Goal: Check status: Check status

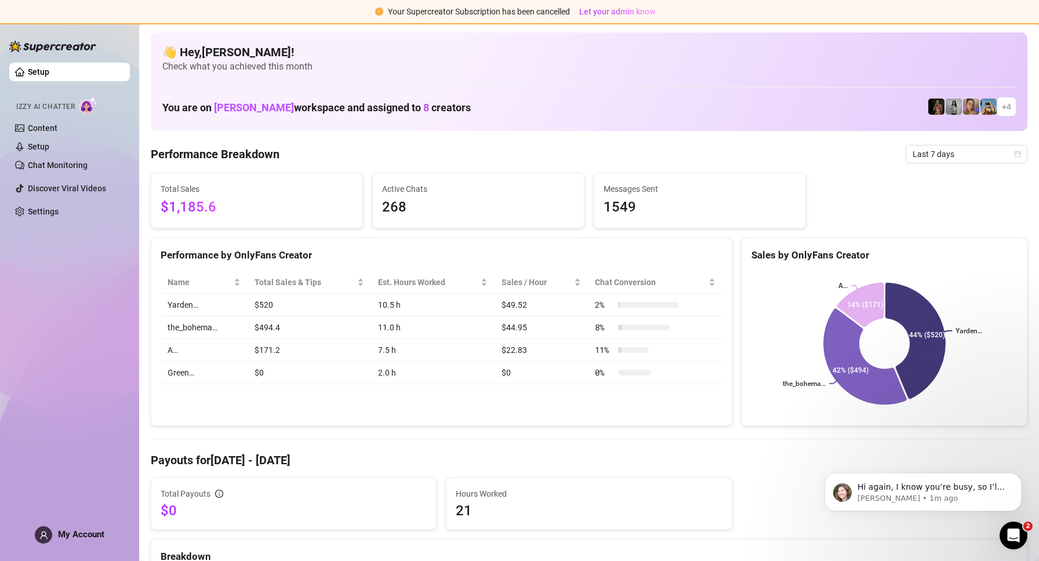
click at [286, 325] on td "$494.4" at bounding box center [309, 327] width 123 height 23
click at [923, 154] on span "Last 7 days" at bounding box center [966, 153] width 108 height 17
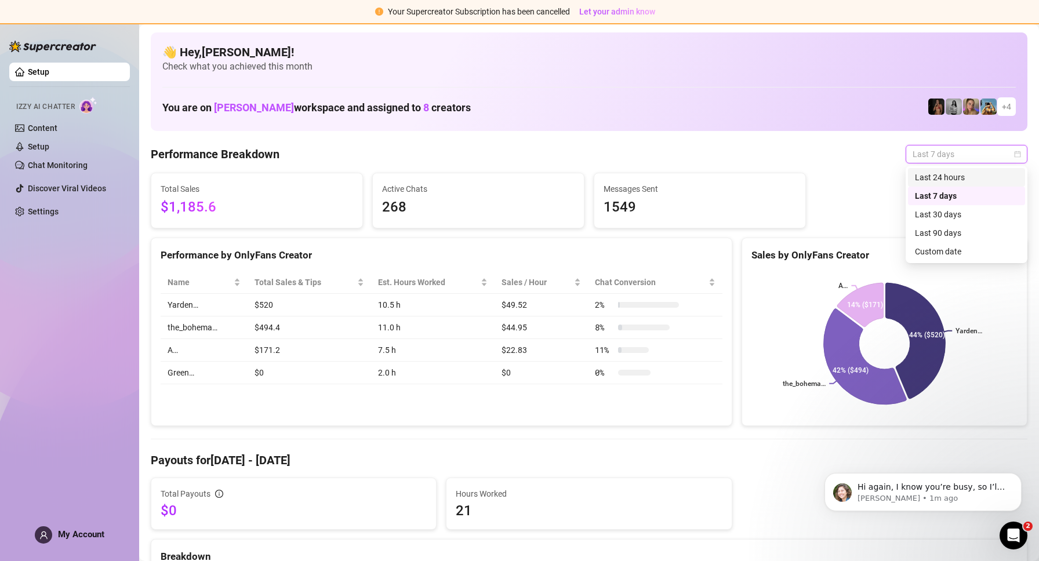
click at [927, 179] on div "Last 24 hours" at bounding box center [966, 177] width 103 height 13
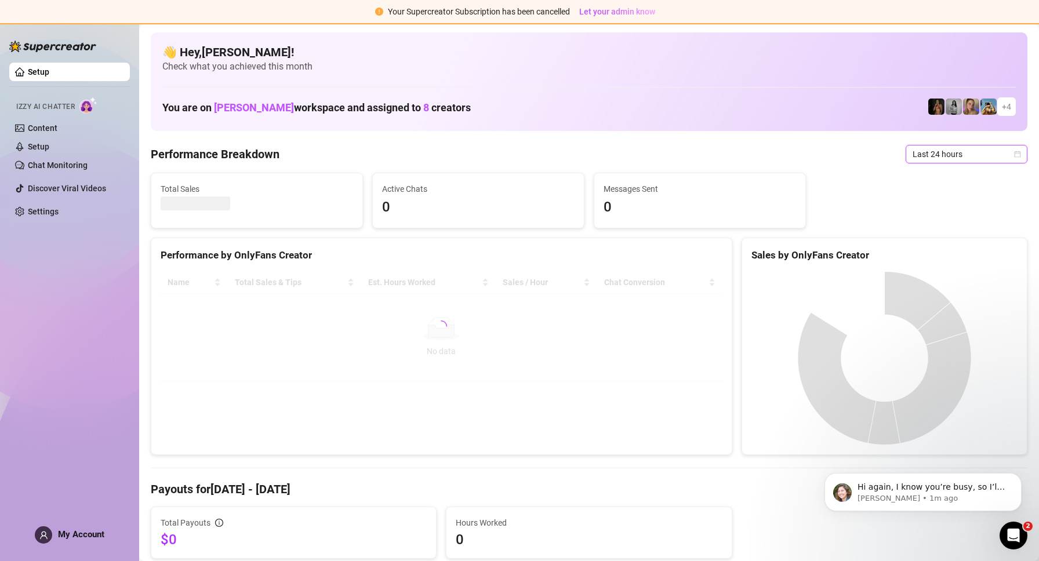
click at [954, 147] on span "Last 24 hours" at bounding box center [966, 153] width 108 height 17
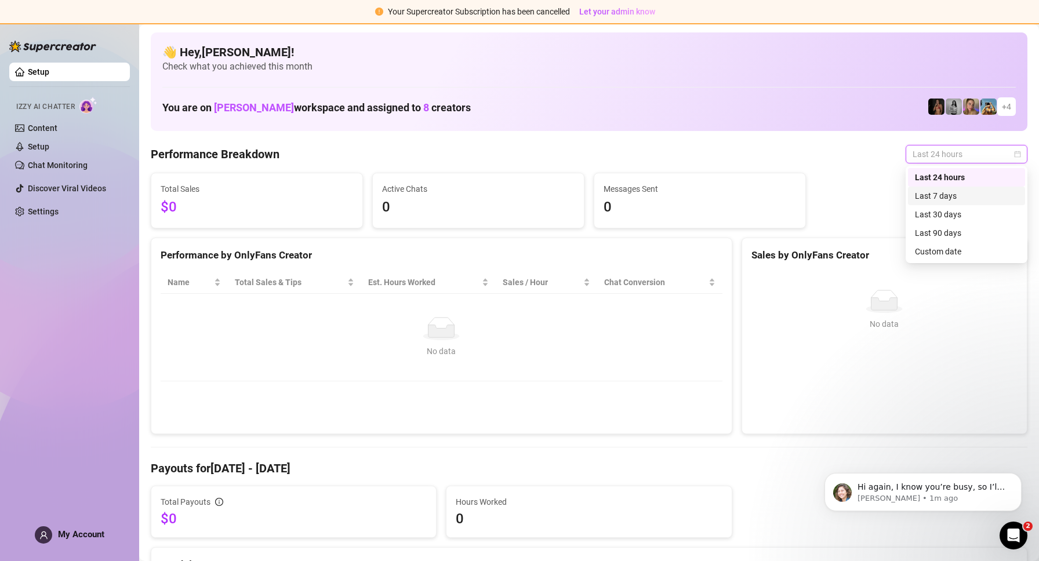
click at [974, 192] on div "Last 7 days" at bounding box center [966, 196] width 103 height 13
